Goal: Check status

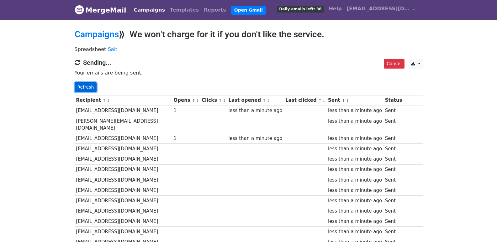
click at [89, 85] on link "Refresh" at bounding box center [86, 87] width 22 height 10
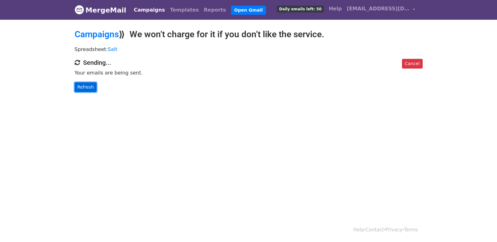
click at [91, 86] on link "Refresh" at bounding box center [86, 87] width 22 height 10
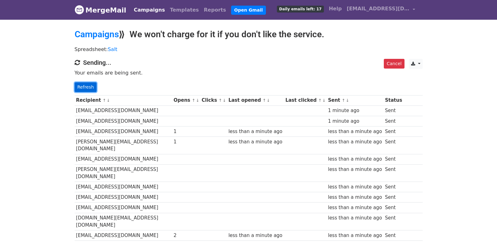
click at [92, 88] on link "Refresh" at bounding box center [86, 87] width 22 height 10
click at [91, 88] on link "Refresh" at bounding box center [86, 87] width 22 height 10
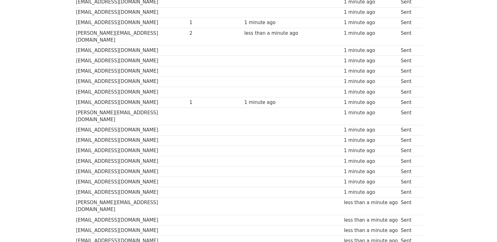
scroll to position [436, 0]
